Goal: Find specific page/section: Find specific page/section

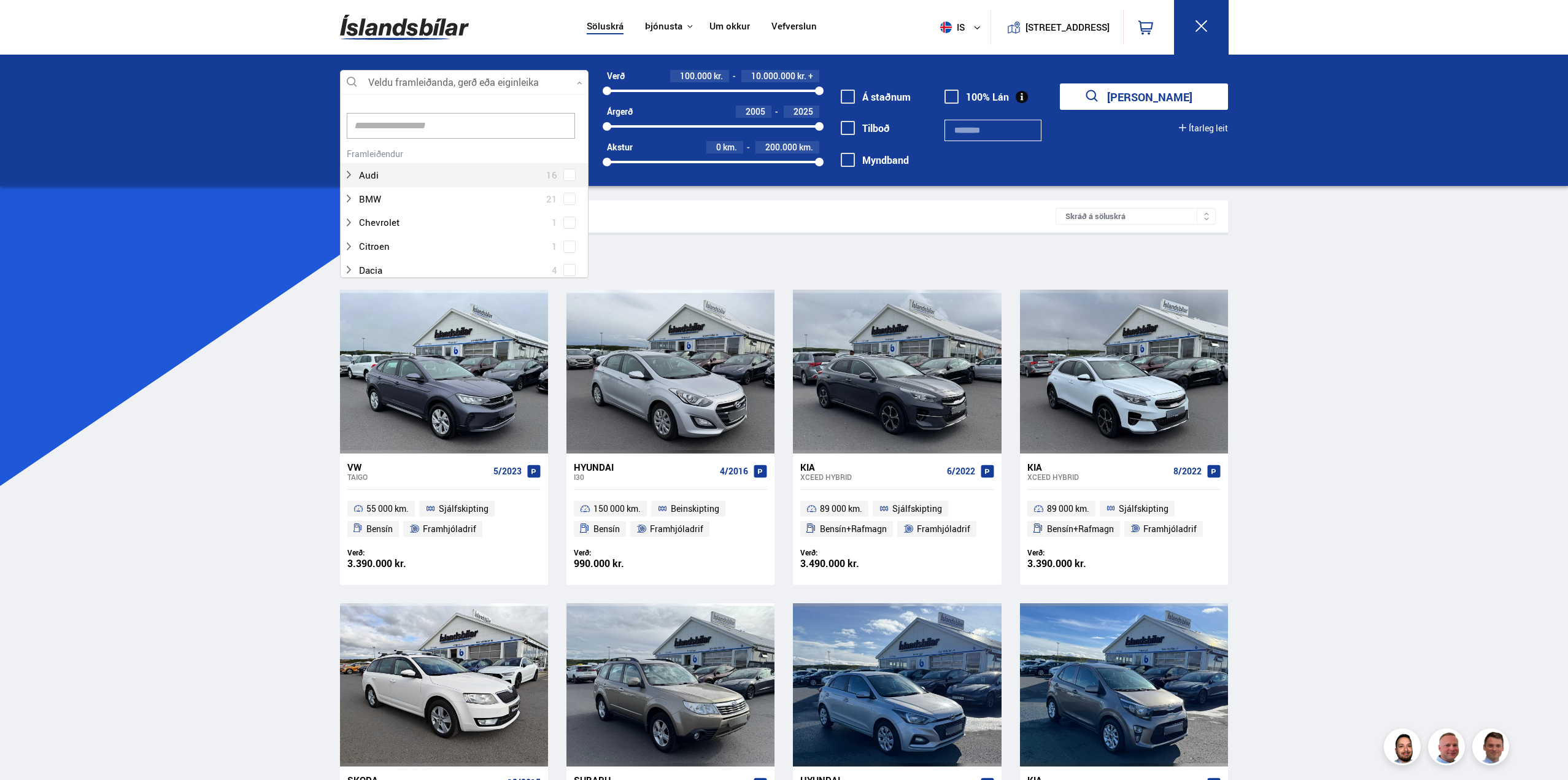
click at [507, 82] on div at bounding box center [463, 83] width 248 height 24
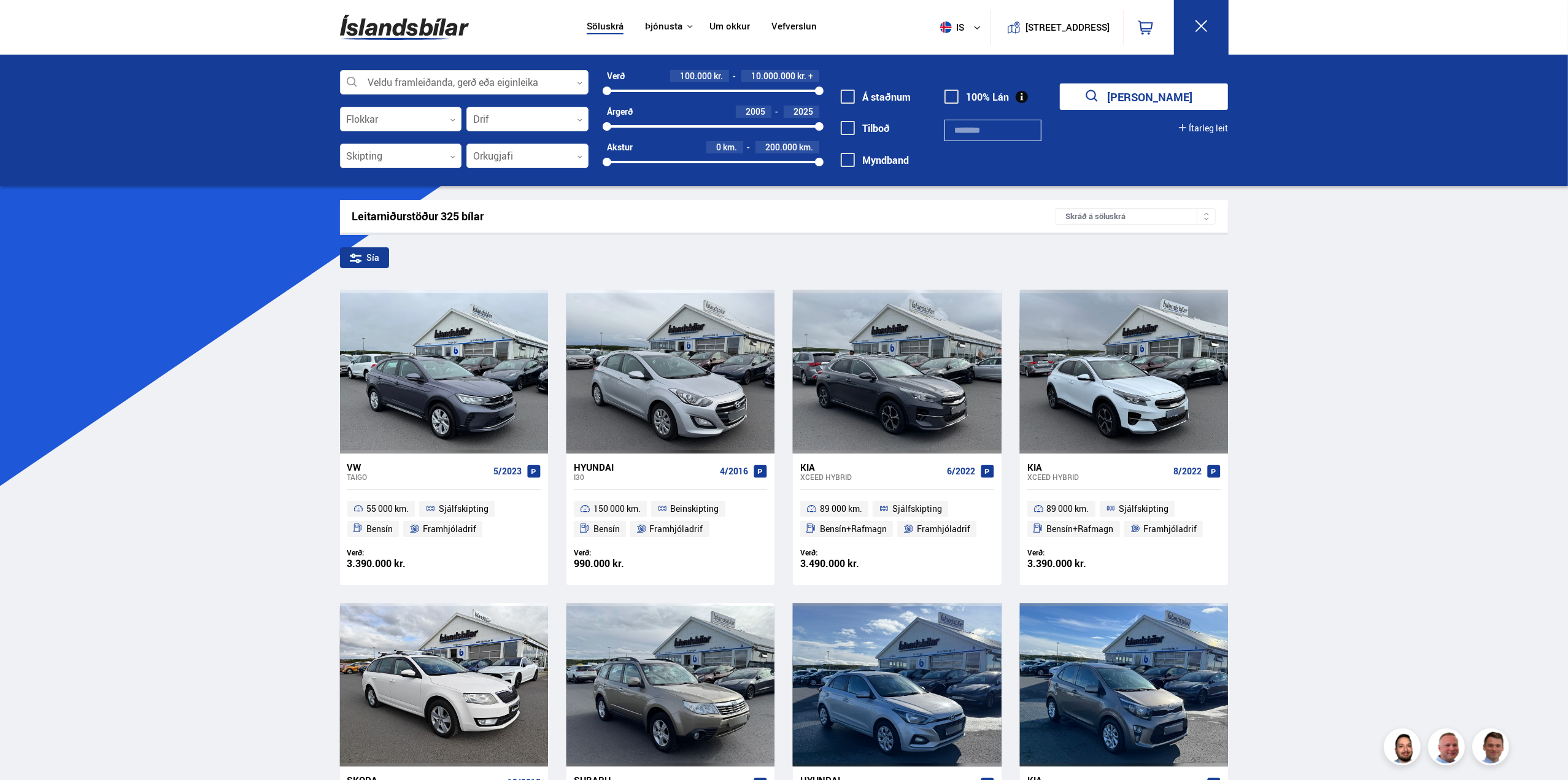
click at [507, 82] on div at bounding box center [463, 83] width 248 height 24
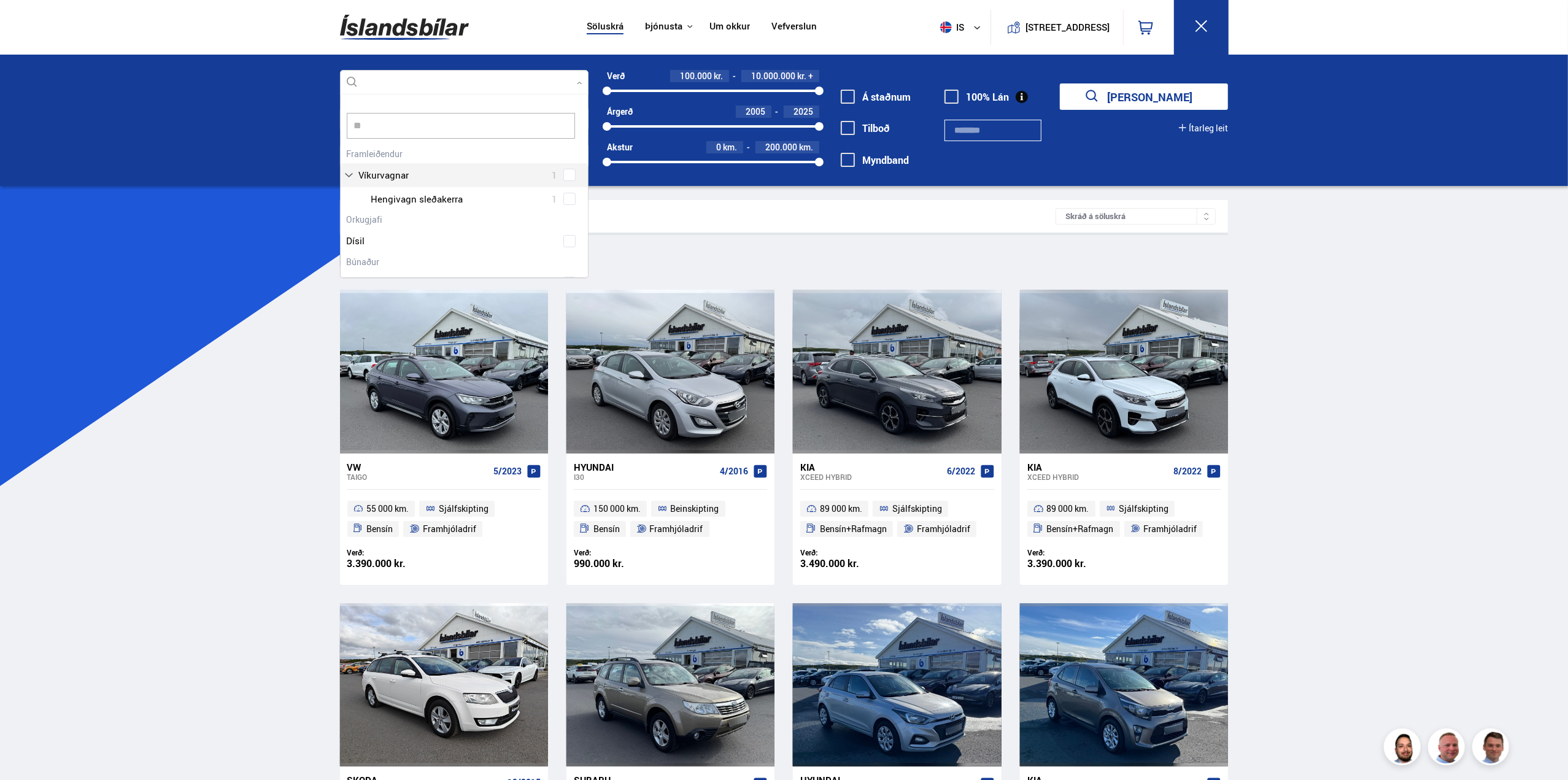
type input "*"
click at [404, 195] on div at bounding box center [477, 199] width 217 height 18
click at [569, 202] on div "Mitsubishi 8 Mitsubishi ASX 1 Mitsubishi Outlander 6 Mitsubishi PAJERO 1" at bounding box center [464, 178] width 248 height 66
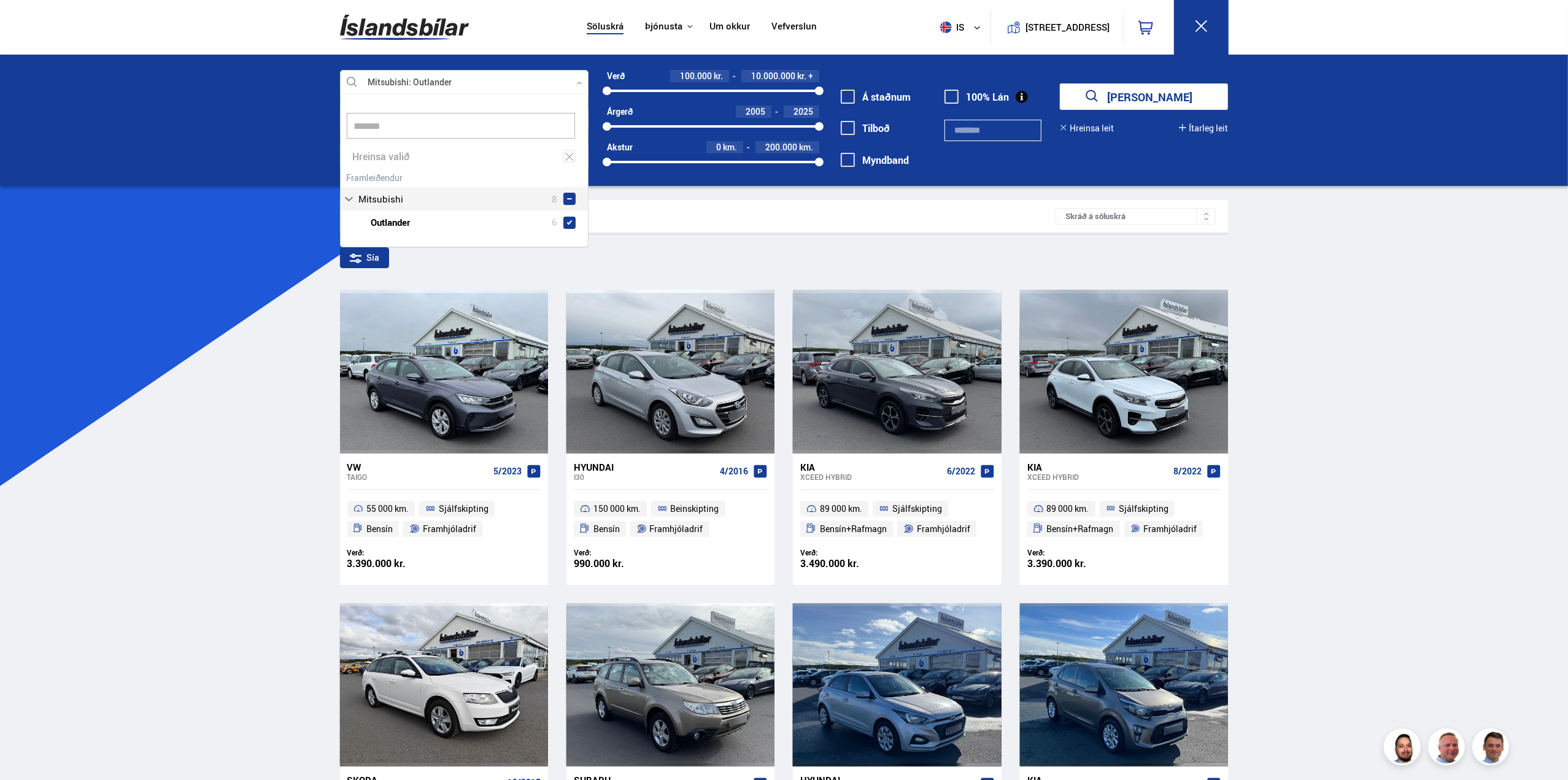
scroll to position [152, 248]
type input "*******"
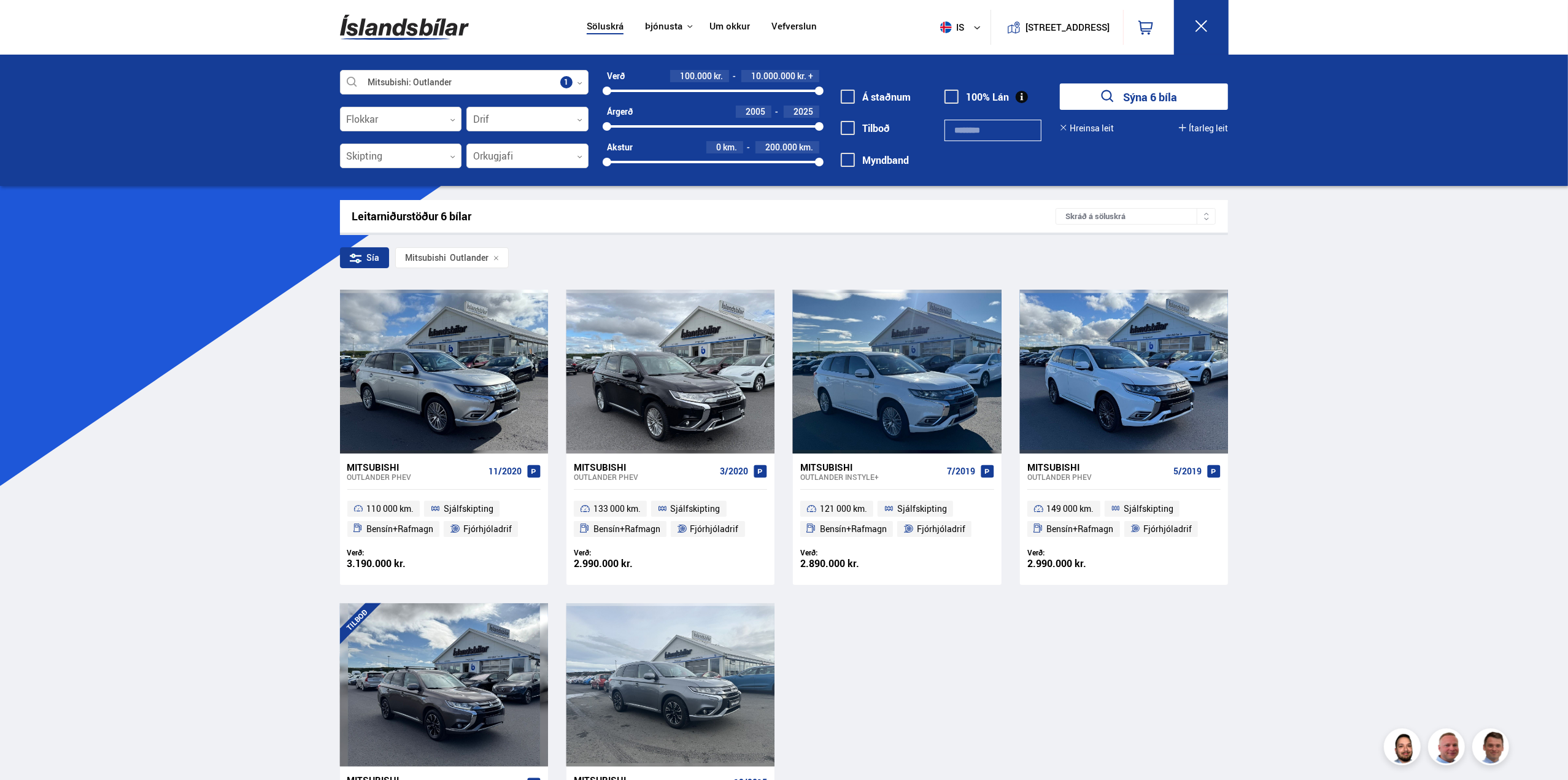
click at [391, 31] on img at bounding box center [404, 27] width 129 height 40
